Goal: Transaction & Acquisition: Book appointment/travel/reservation

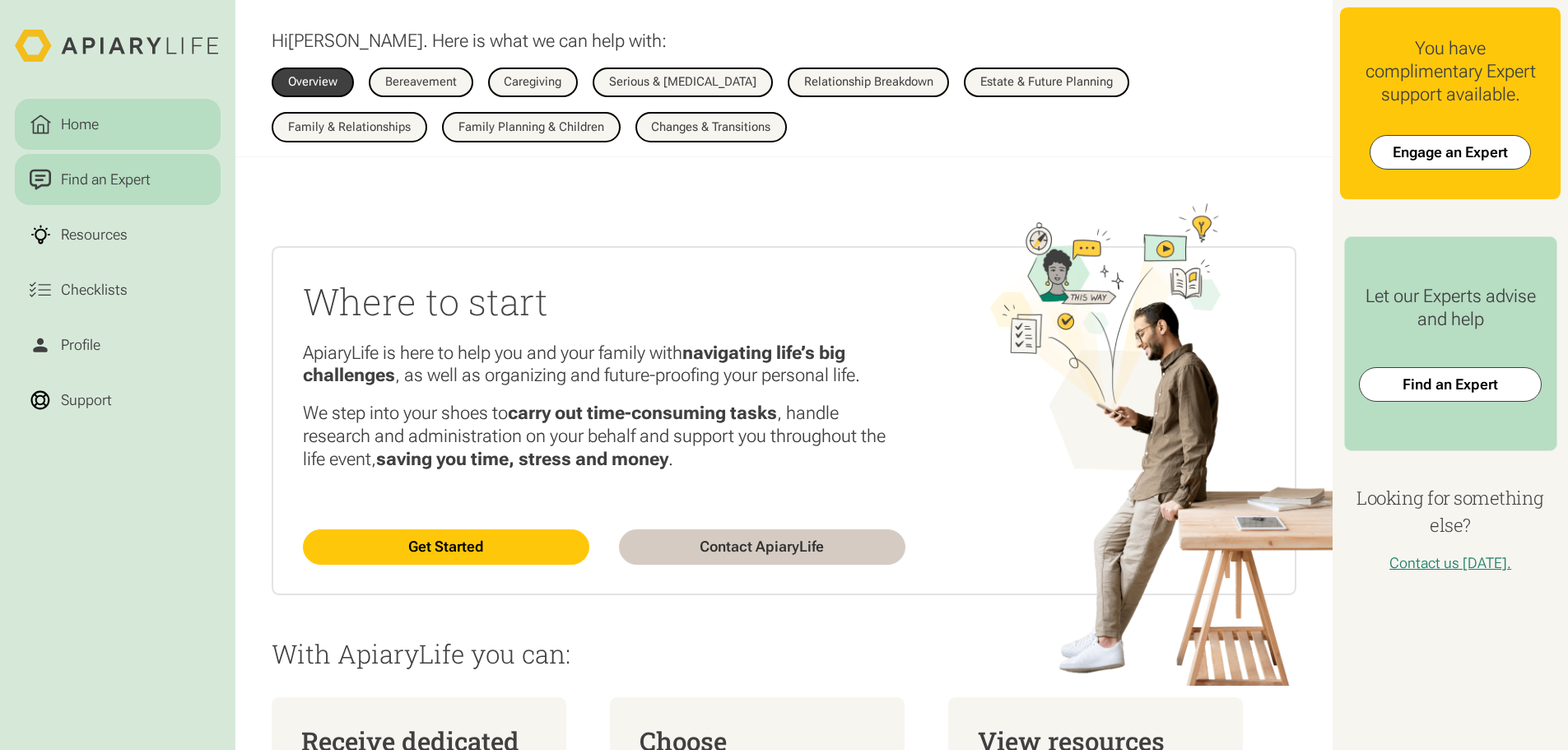
click at [132, 182] on div "Find an Expert" at bounding box center [105, 179] width 98 height 22
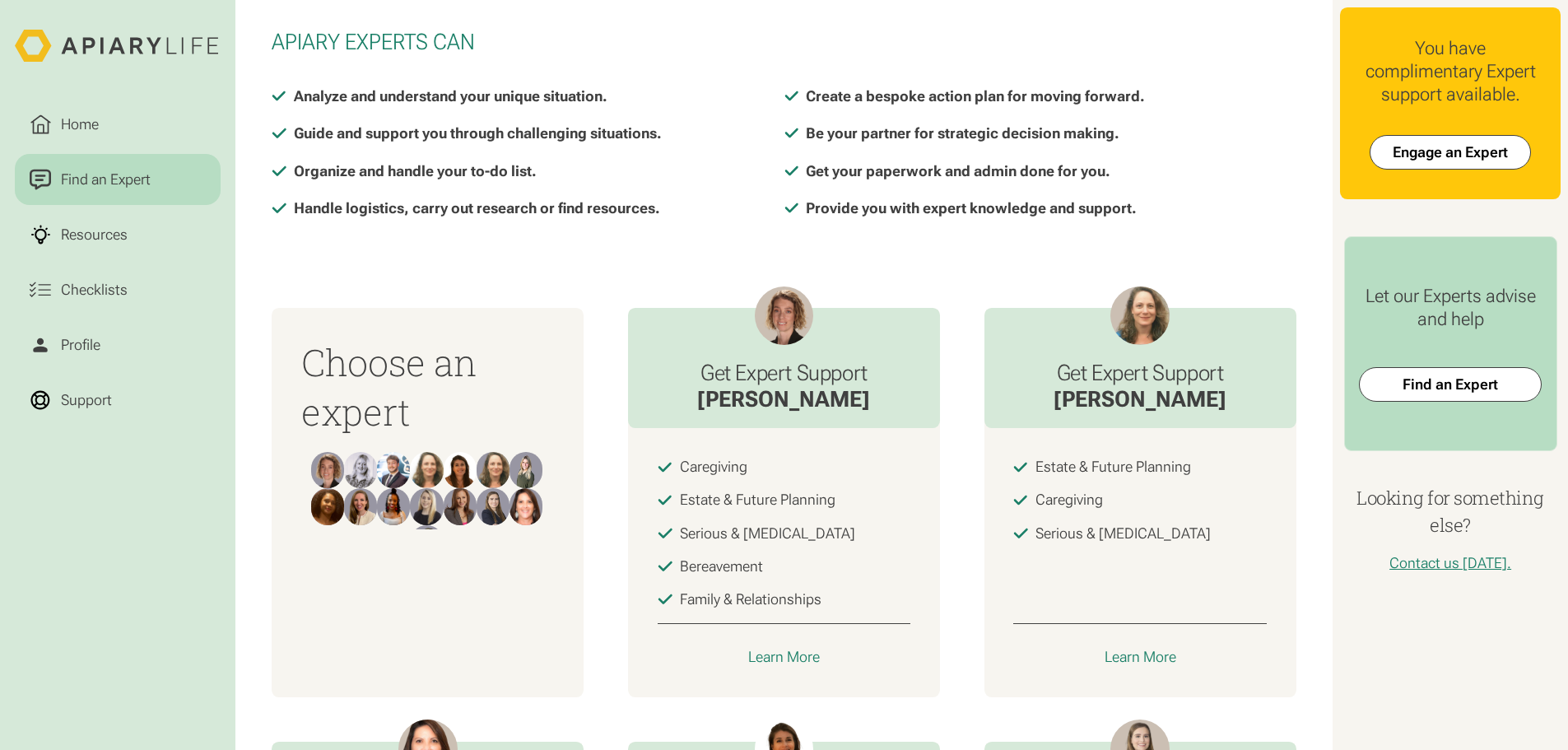
scroll to position [438, 0]
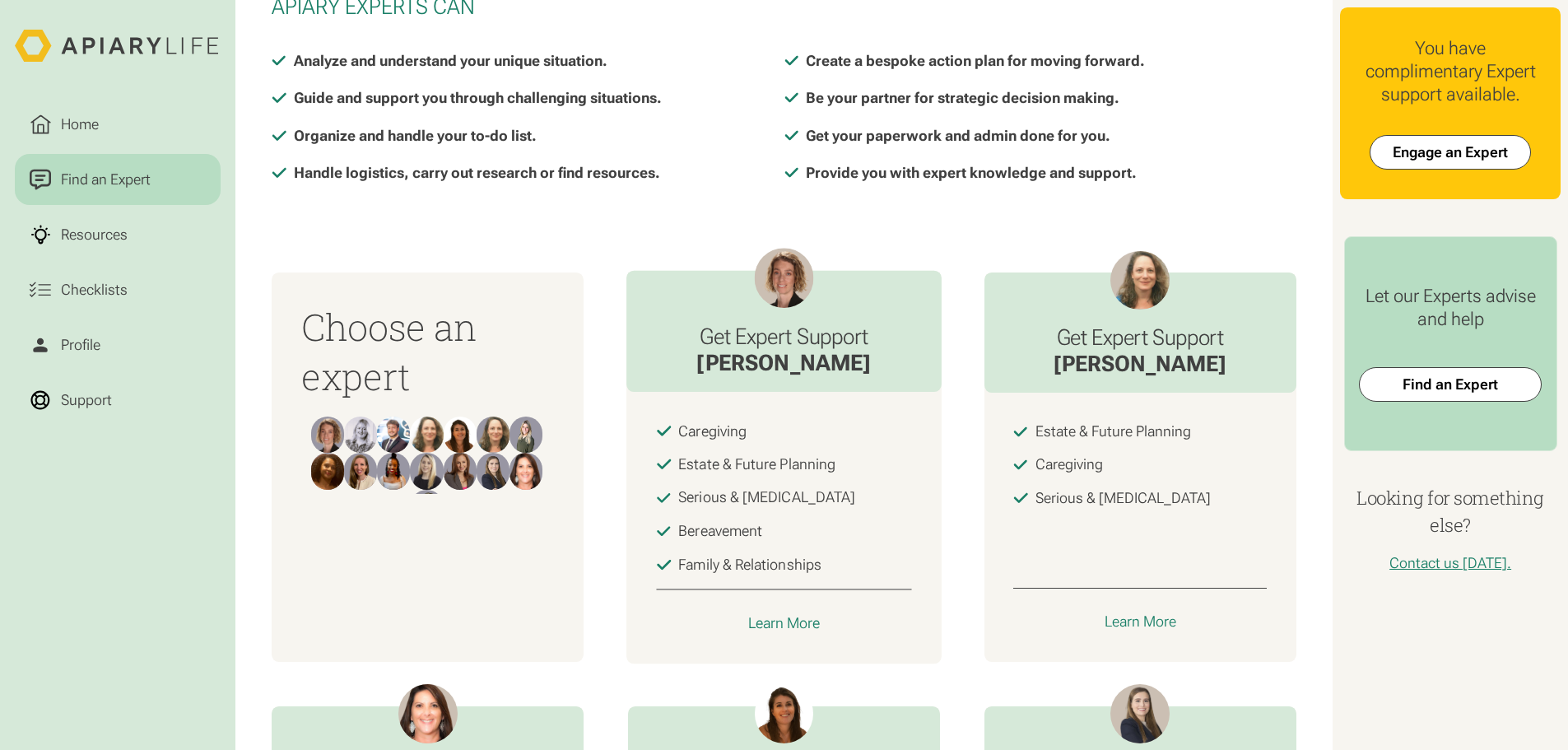
click at [803, 318] on div "Get Expert Support Angela" at bounding box center [784, 331] width 315 height 122
click at [811, 378] on div "Angela" at bounding box center [784, 365] width 174 height 28
click at [794, 624] on div "Learn More" at bounding box center [784, 624] width 73 height 19
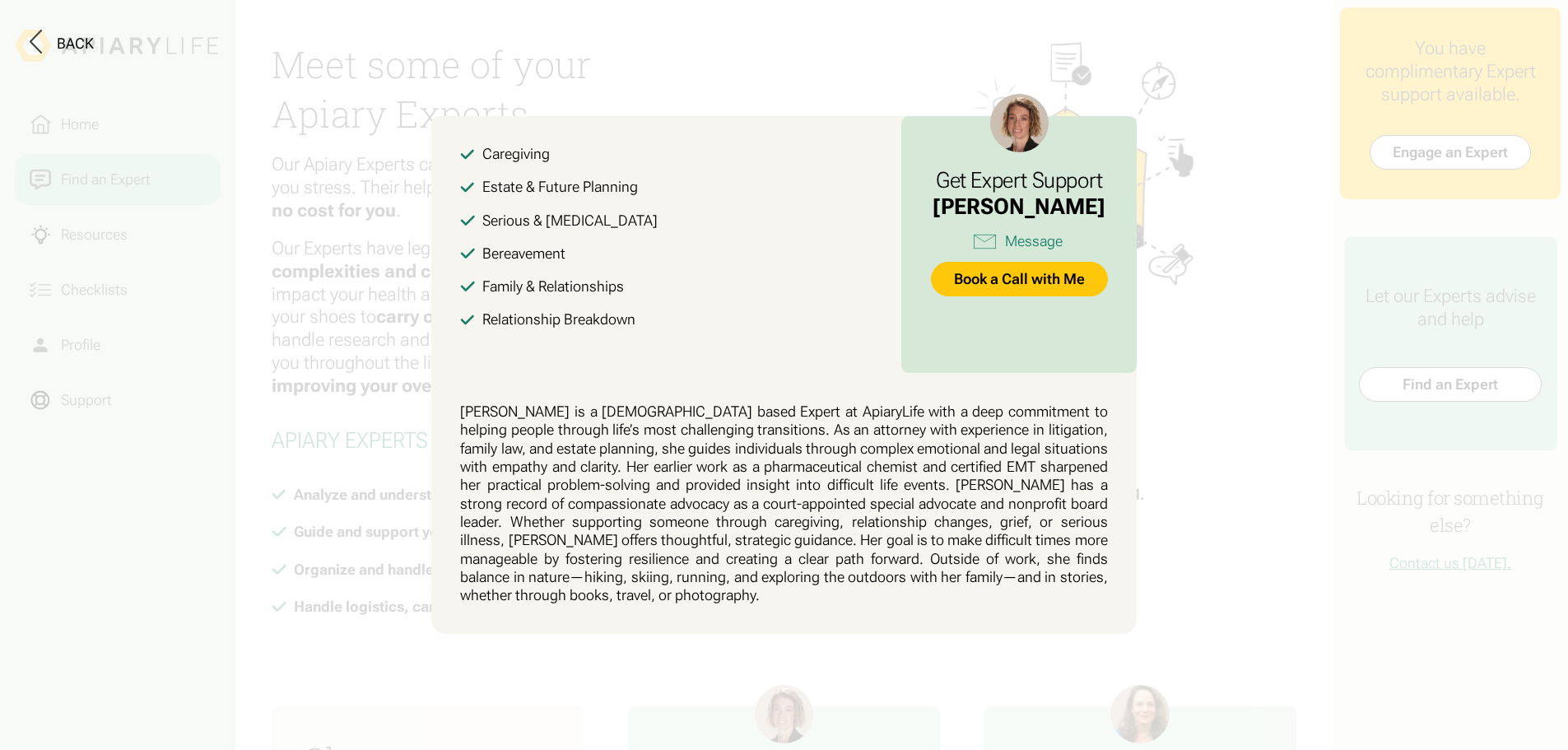
scroll to position [0, 0]
click at [1016, 275] on link "Book a Call with Me" at bounding box center [1022, 279] width 179 height 35
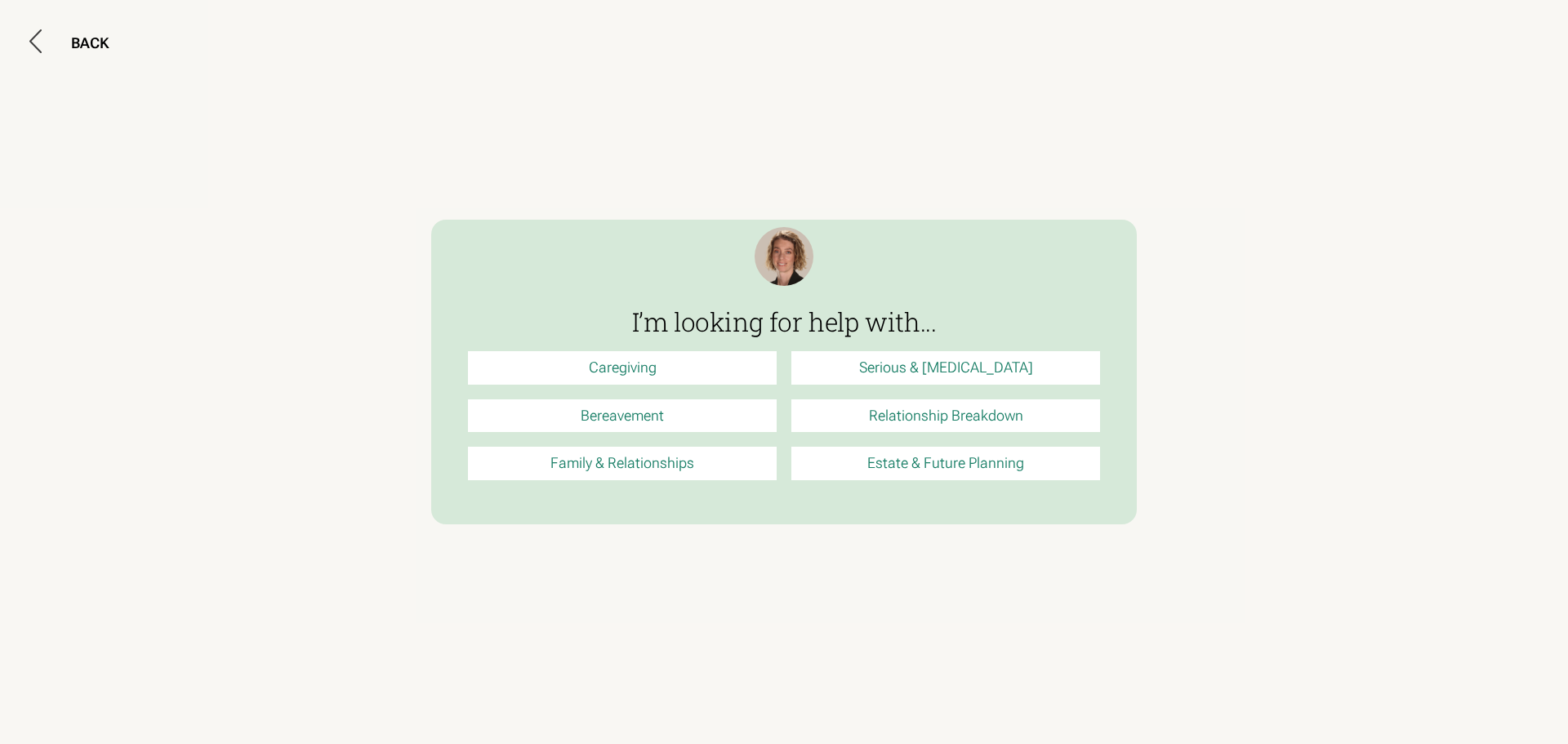
click at [868, 469] on link "Estate & Future Planning" at bounding box center [945, 464] width 309 height 34
